Goal: Download file/media

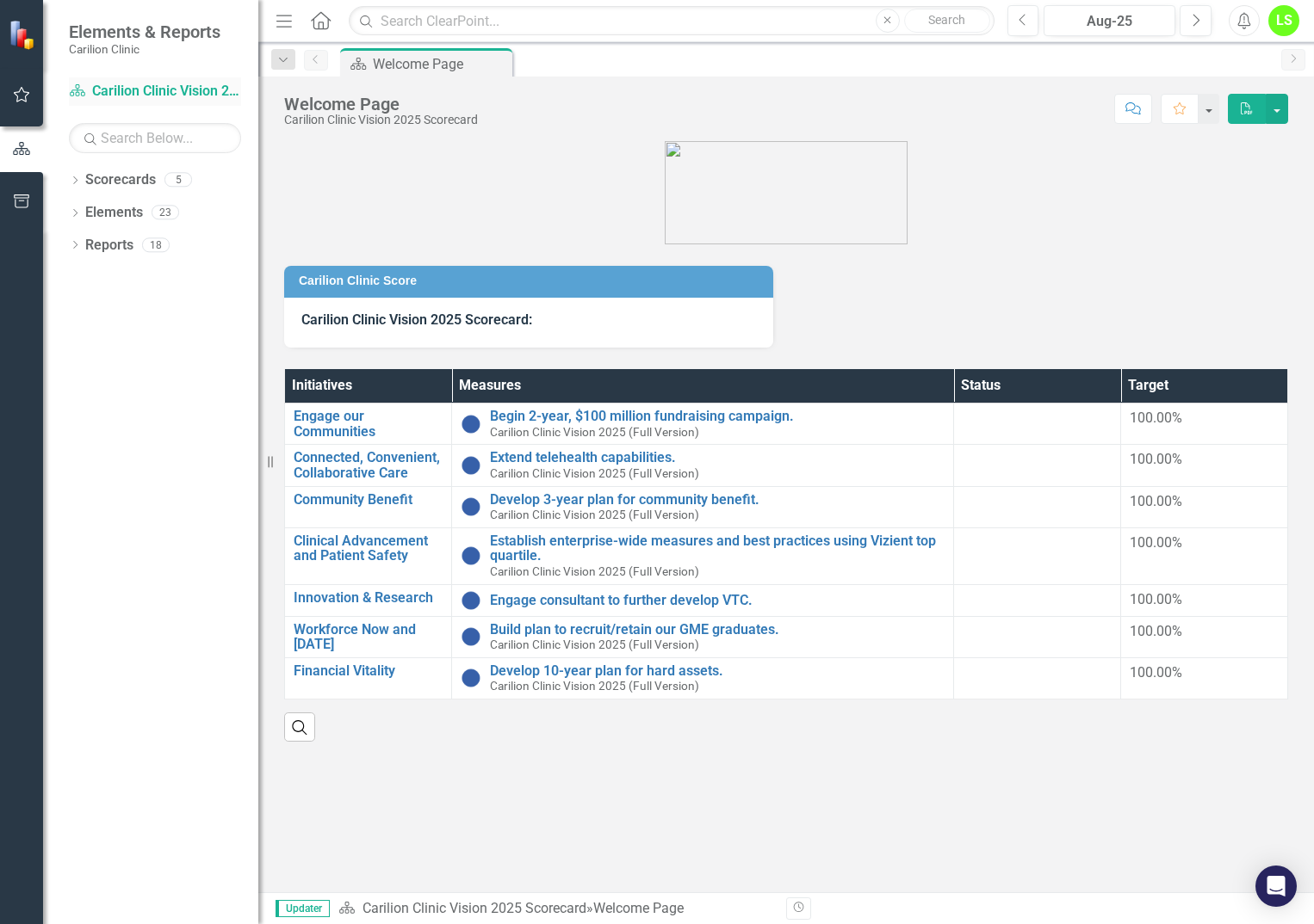
click at [86, 90] on icon "Scorecard" at bounding box center [77, 90] width 17 height 13
click at [75, 181] on icon "Dropdown" at bounding box center [74, 182] width 12 height 10
click at [86, 208] on icon "Dropdown" at bounding box center [83, 212] width 13 height 11
click at [172, 276] on link "Department of Psychiatry" at bounding box center [185, 278] width 146 height 20
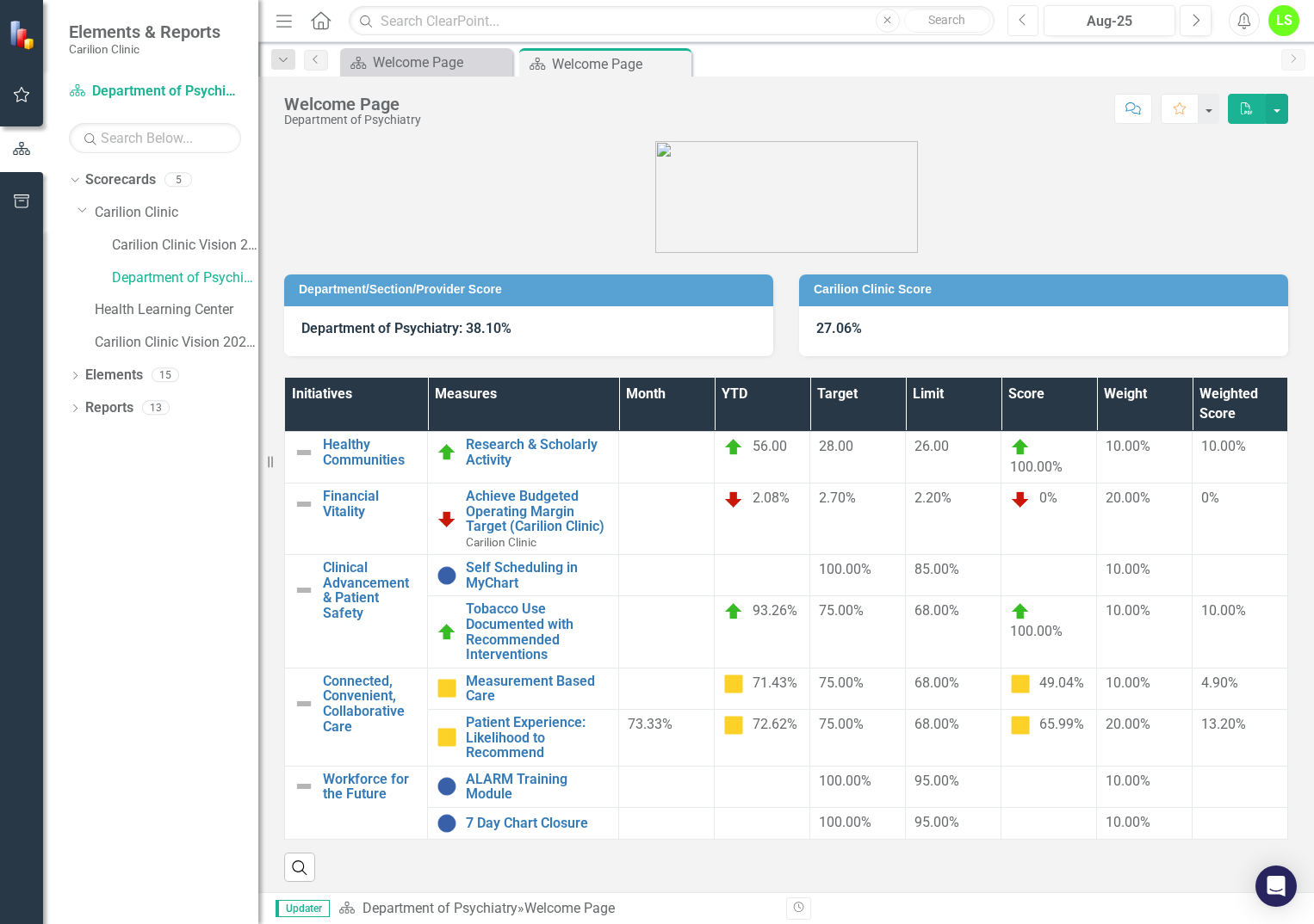
click at [1022, 20] on icon "Previous" at bounding box center [1023, 20] width 10 height 15
click at [1284, 114] on button "button" at bounding box center [1276, 109] width 22 height 30
click at [1245, 174] on link "PDF Export to PDF" at bounding box center [1217, 175] width 140 height 32
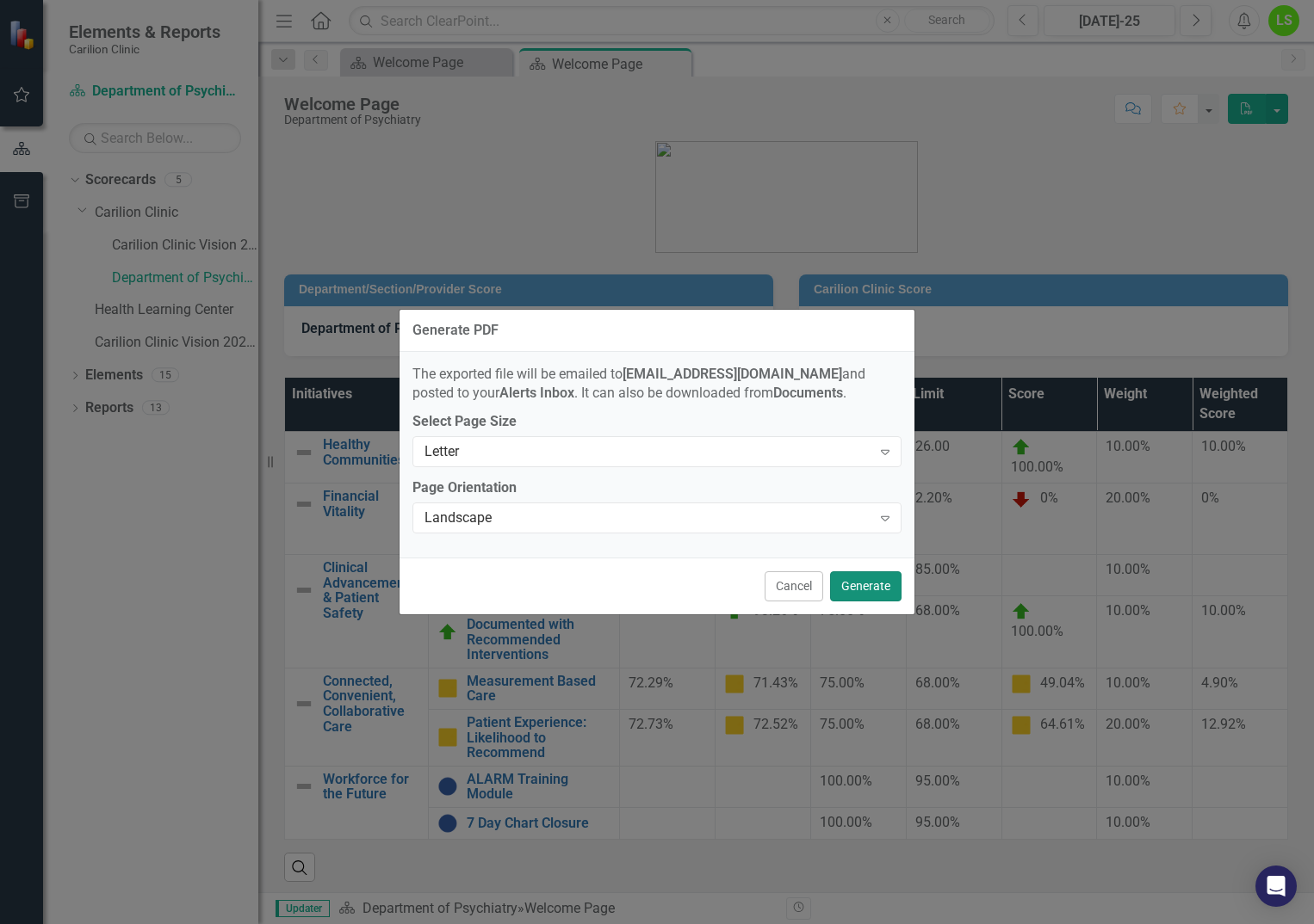
click at [859, 585] on button "Generate" at bounding box center [865, 586] width 72 height 30
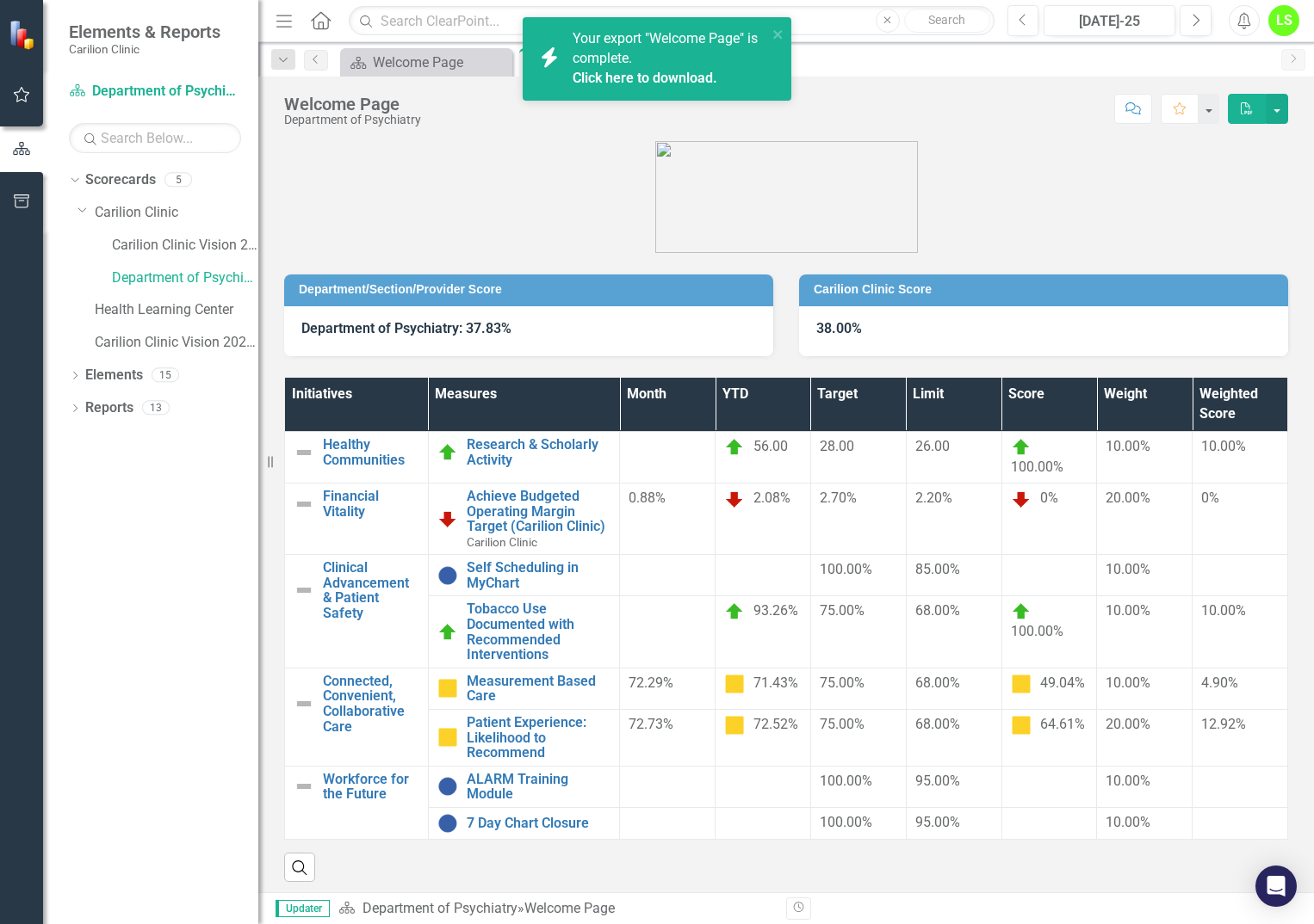
click at [653, 77] on link "Click here to download." at bounding box center [644, 78] width 144 height 16
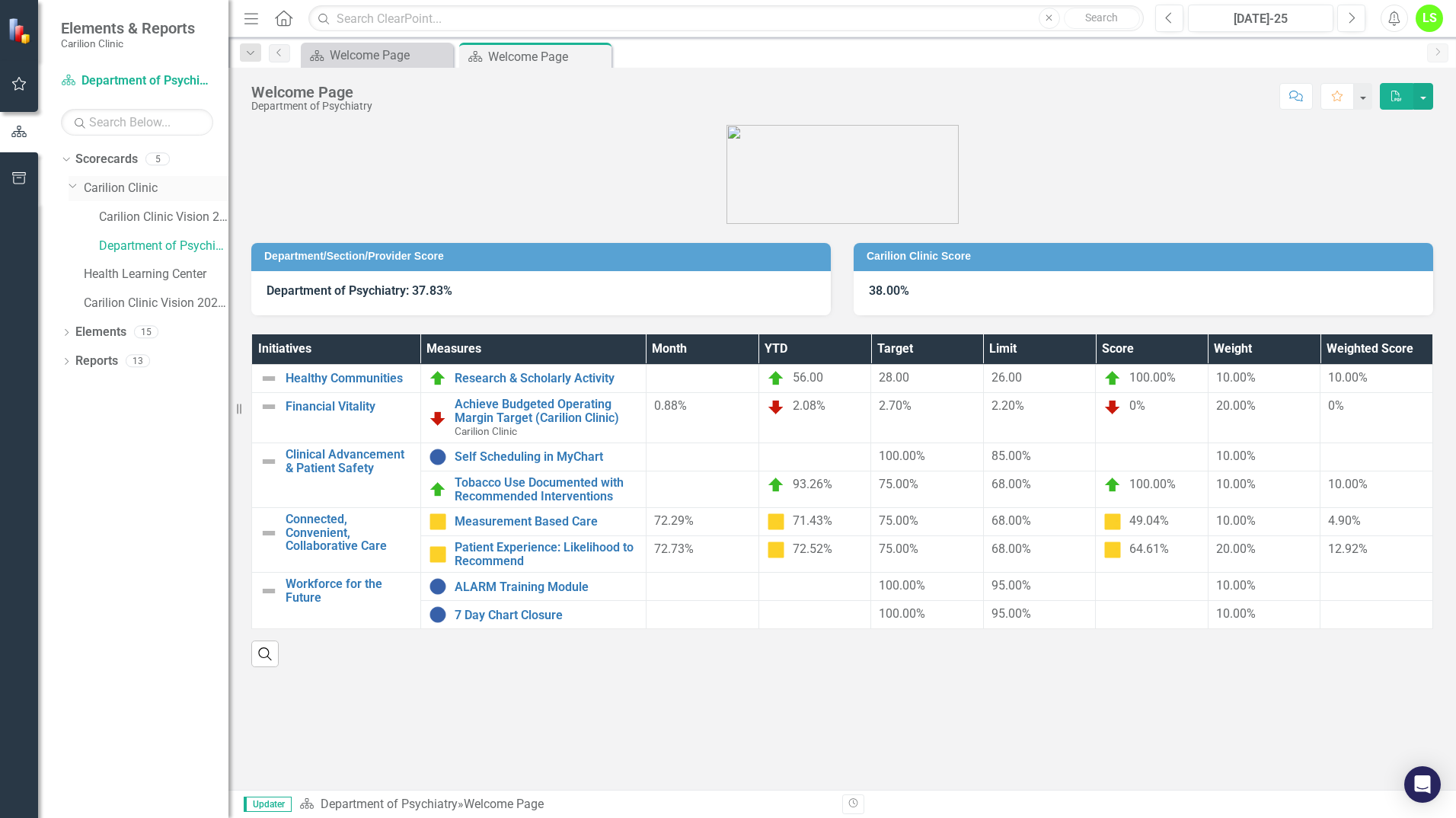
click at [131, 187] on link "Carilion Clinic" at bounding box center [156, 189] width 145 height 17
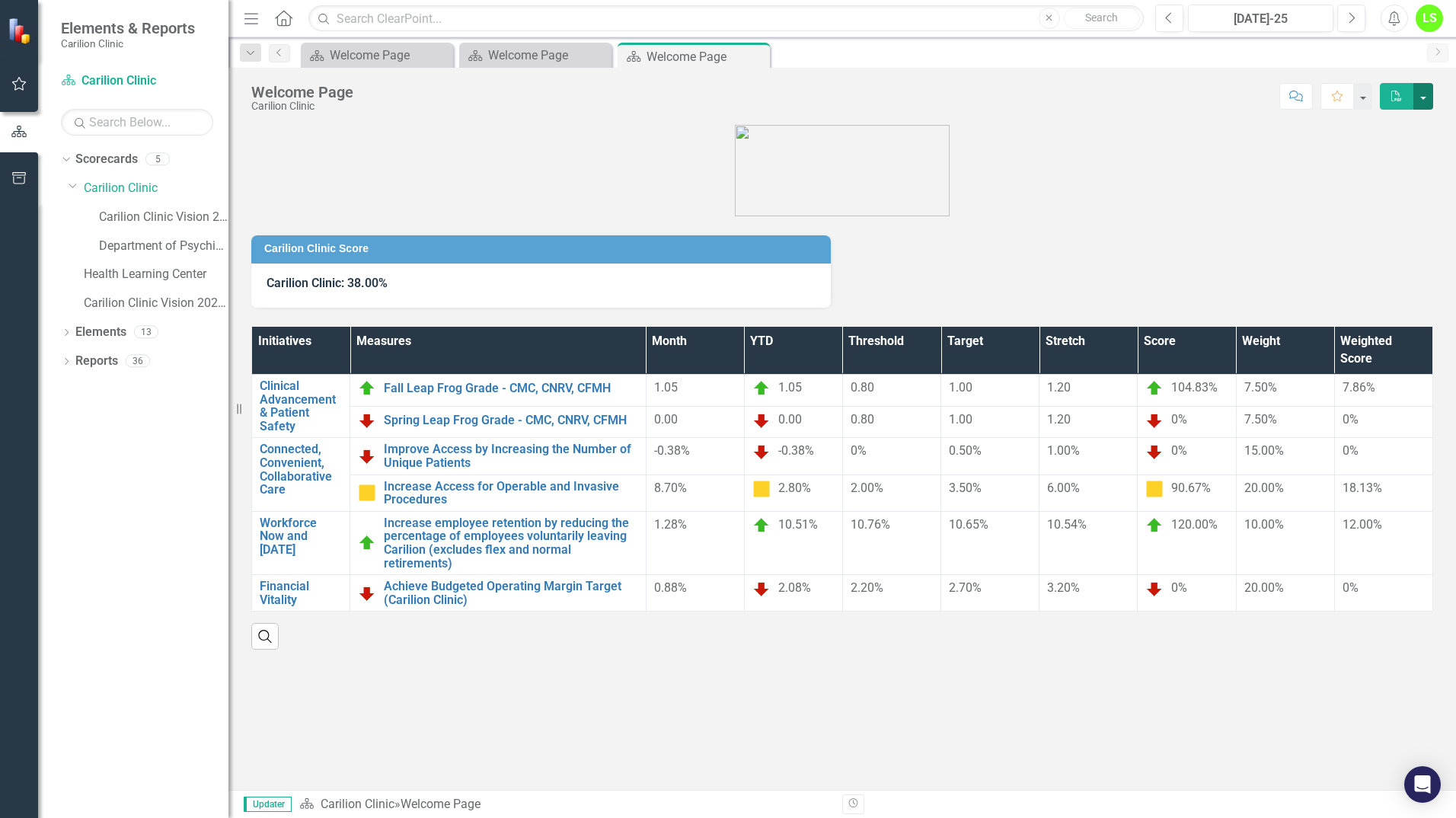
click at [1161, 95] on button "button" at bounding box center [1423, 97] width 20 height 27
click at [1161, 156] on link "PDF Export to PDF" at bounding box center [1370, 155] width 124 height 29
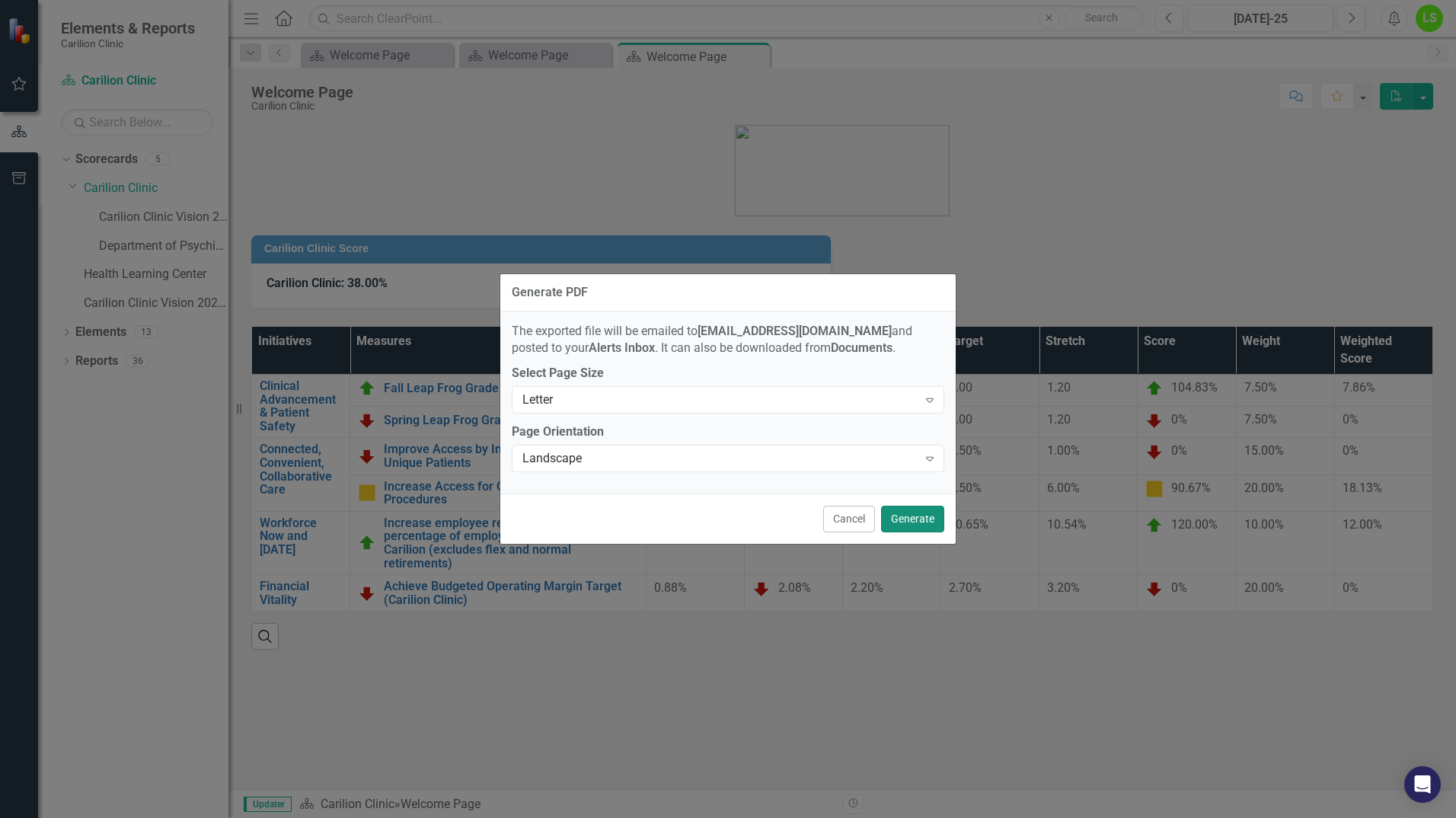
click at [907, 519] on button "Generate" at bounding box center [913, 519] width 63 height 27
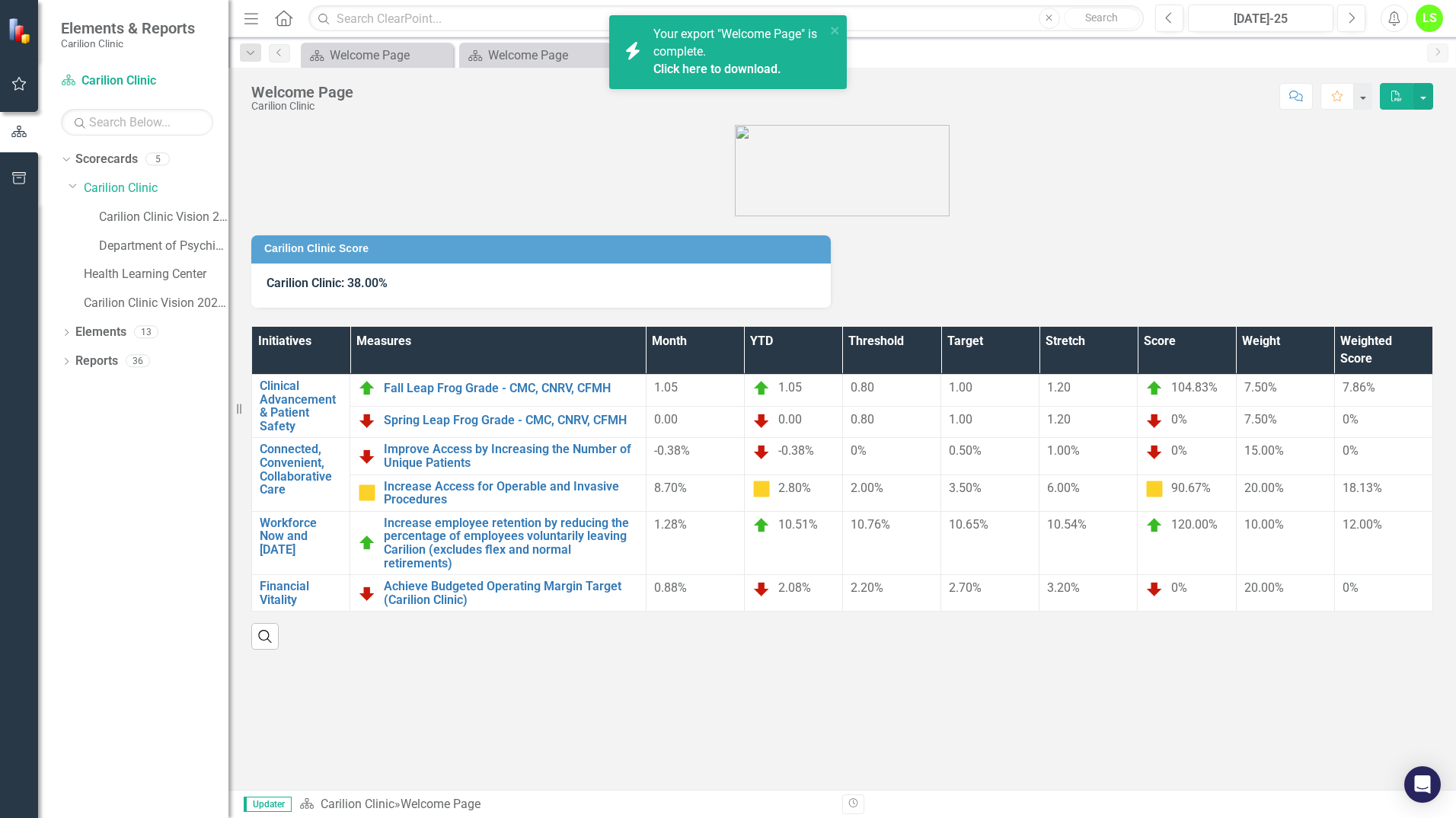
click at [704, 72] on link "Click here to download." at bounding box center [717, 69] width 128 height 14
